Goal: Task Accomplishment & Management: Manage account settings

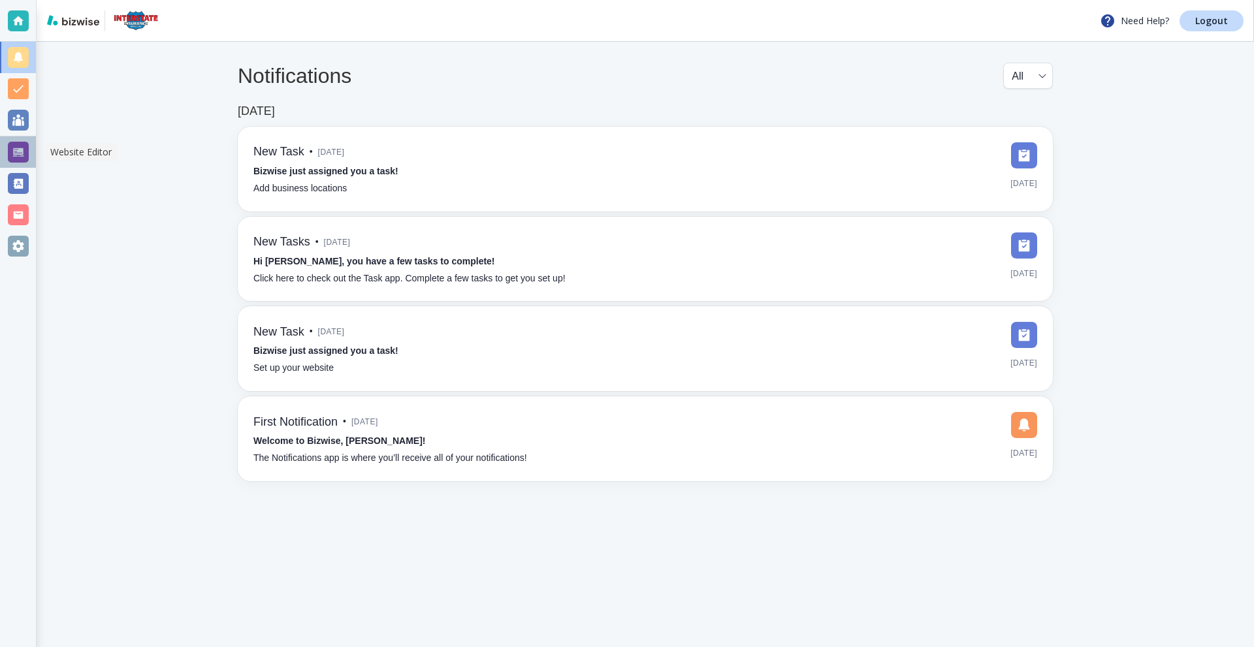
click at [16, 144] on div at bounding box center [18, 152] width 21 height 21
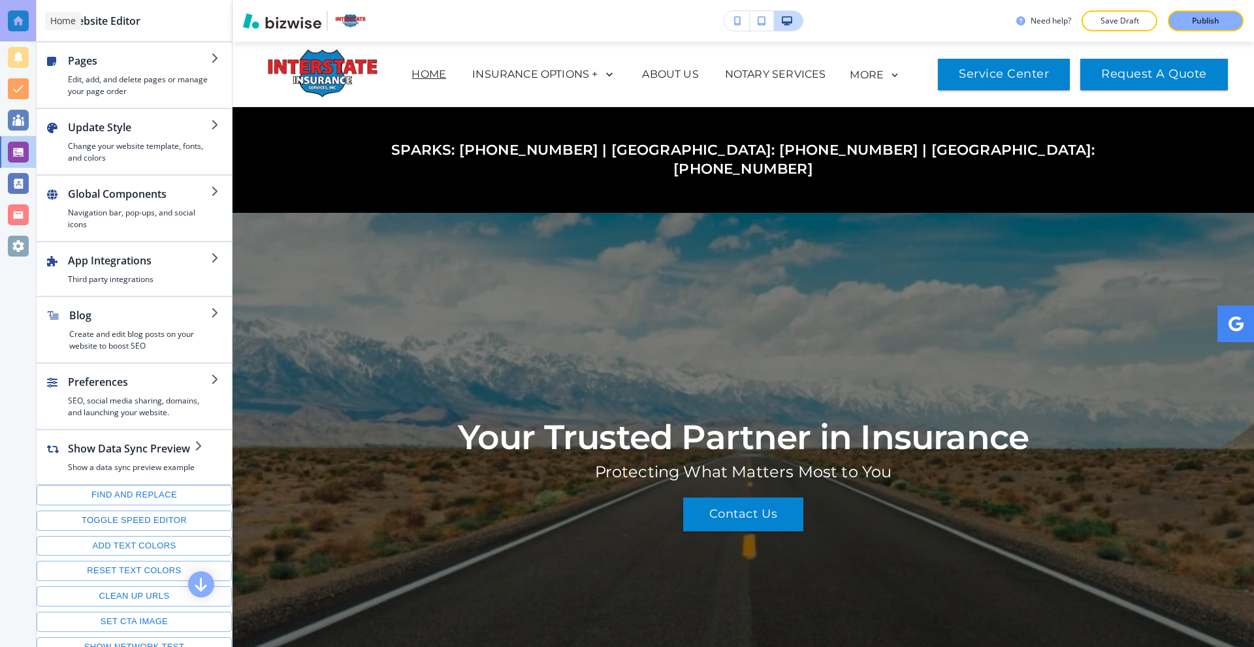
click at [8, 14] on div at bounding box center [18, 20] width 21 height 21
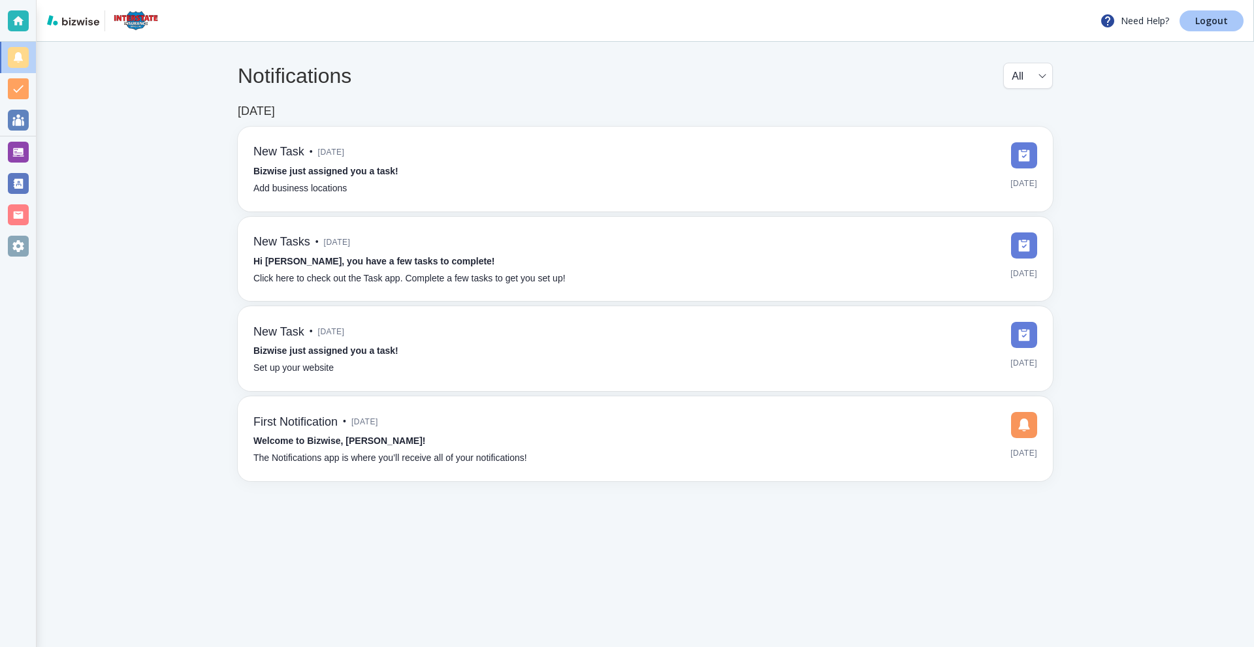
click at [1203, 25] on p "Logout" at bounding box center [1211, 20] width 33 height 9
